Goal: Information Seeking & Learning: Learn about a topic

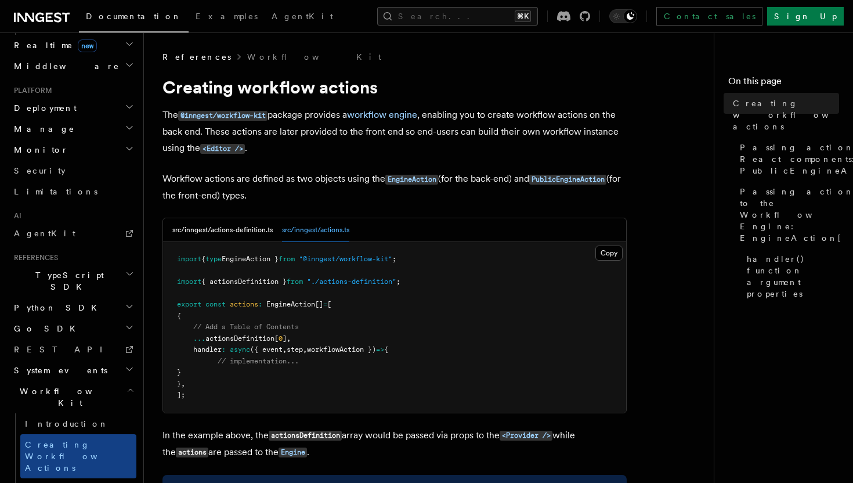
scroll to position [36, 0]
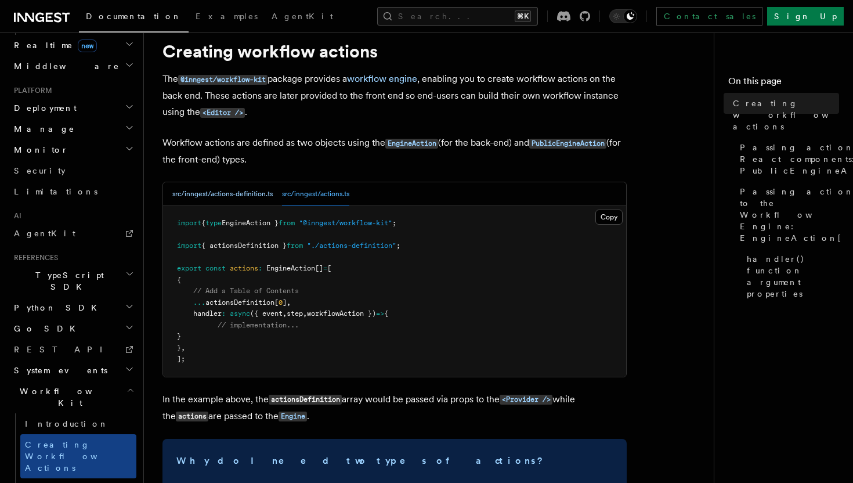
click at [259, 199] on button "src/inngest/actions-definition.ts" at bounding box center [222, 194] width 100 height 24
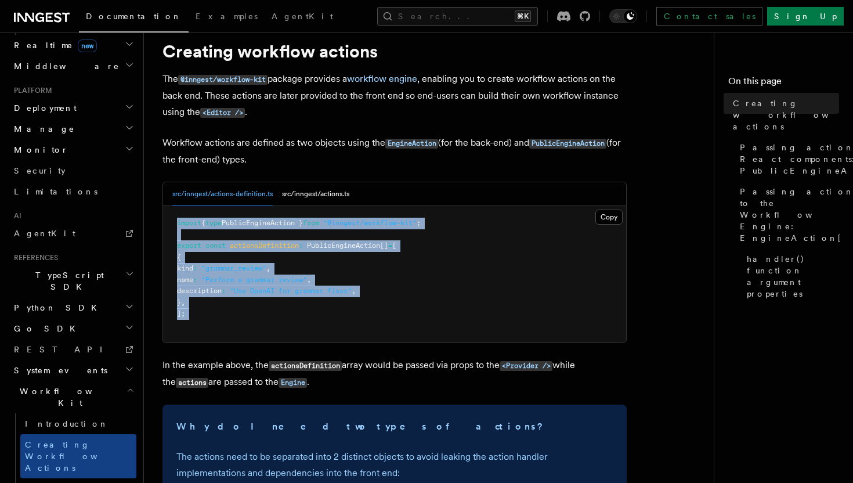
drag, startPoint x: 176, startPoint y: 222, endPoint x: 213, endPoint y: 323, distance: 108.2
click at [213, 323] on pre "import { type PublicEngineAction } from "@inngest/workflow-kit" ; export const …" at bounding box center [394, 274] width 463 height 136
click at [253, 322] on pre "import { type PublicEngineAction } from "@inngest/workflow-kit" ; export const …" at bounding box center [394, 274] width 463 height 136
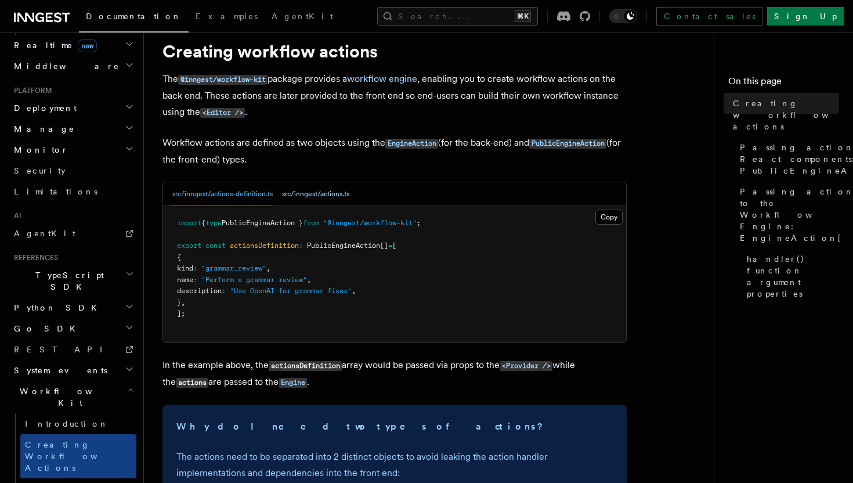
click at [338, 189] on button "src/inngest/actions.ts" at bounding box center [315, 194] width 67 height 24
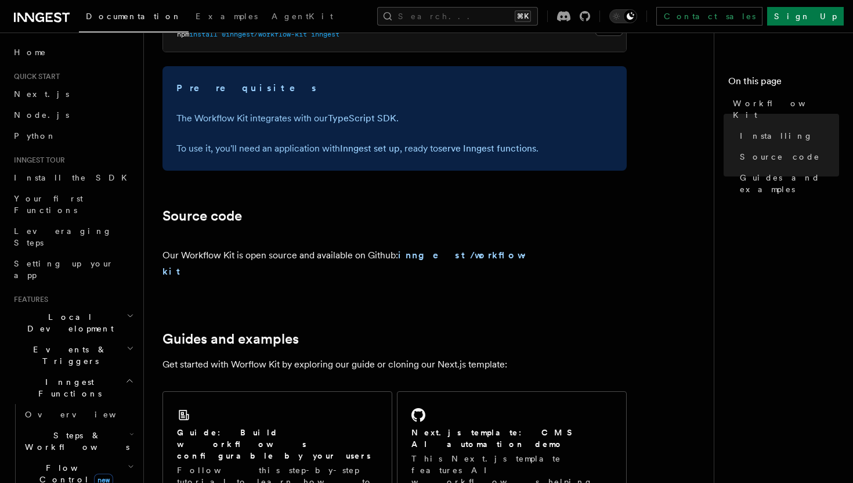
scroll to position [524, 0]
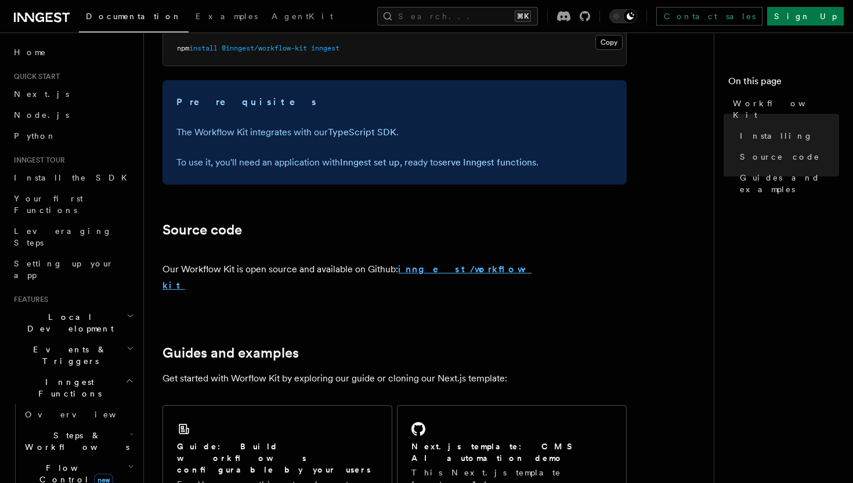
click at [460, 269] on strong "inngest/workflow-kit" at bounding box center [347, 277] width 369 height 27
